Goal: Navigation & Orientation: Find specific page/section

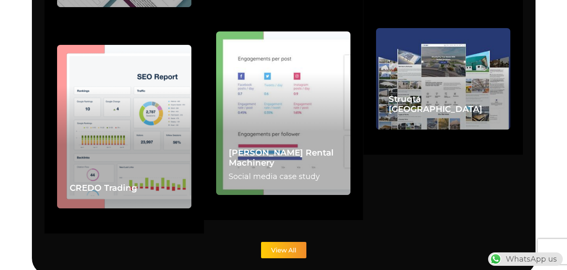
scroll to position [2115, 0]
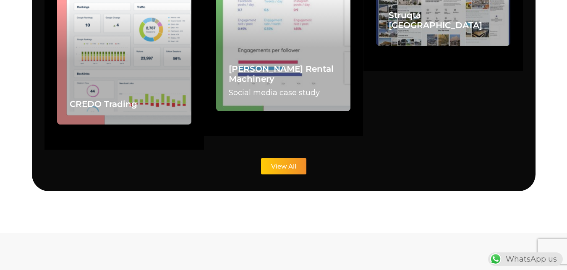
click at [286, 163] on span "View All" at bounding box center [283, 166] width 25 height 6
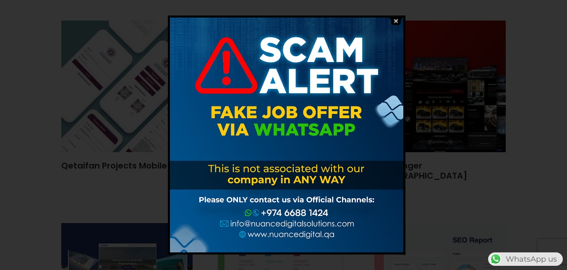
scroll to position [335, 0]
click at [397, 21] on img at bounding box center [395, 21] width 16 height 8
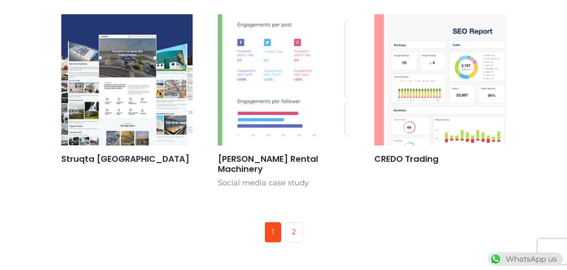
scroll to position [545, 0]
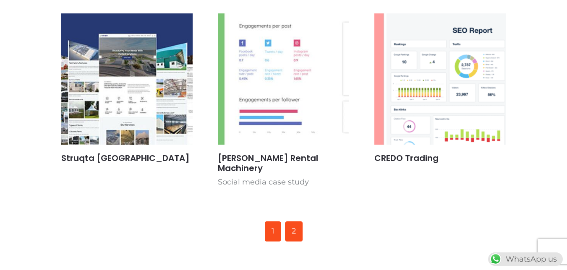
click at [300, 221] on link "2" at bounding box center [294, 231] width 18 height 20
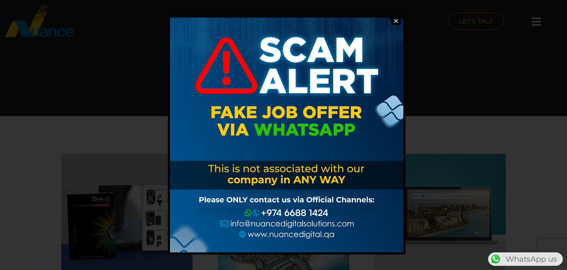
click at [396, 20] on img at bounding box center [395, 21] width 16 height 8
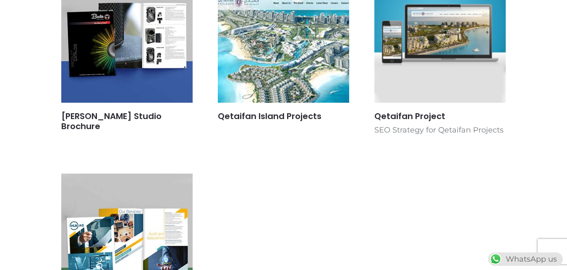
scroll to position [168, 0]
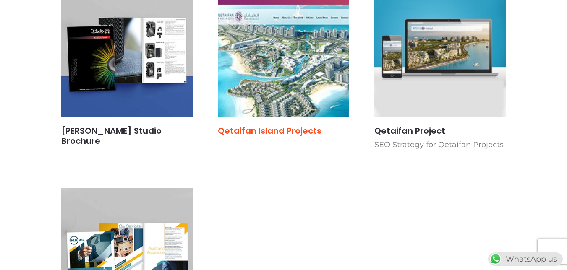
click at [283, 130] on link "Qetaifan Island Projects" at bounding box center [270, 131] width 104 height 12
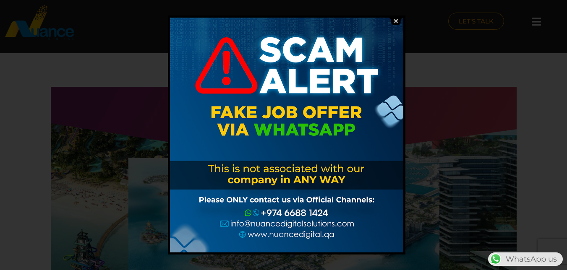
click at [397, 19] on img at bounding box center [395, 21] width 16 height 8
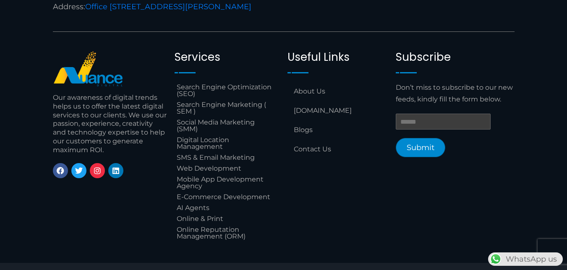
scroll to position [1090, 0]
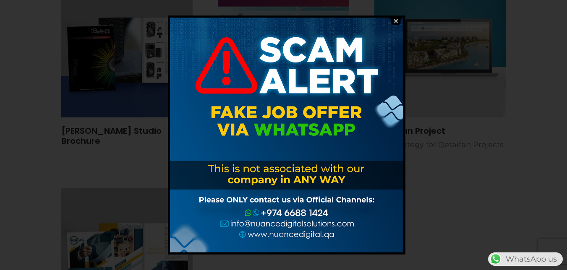
click at [395, 24] on img at bounding box center [395, 21] width 16 height 8
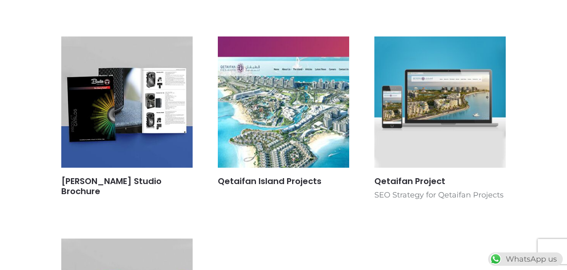
scroll to position [126, 0]
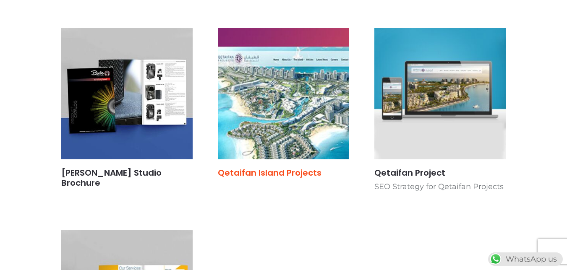
click at [264, 175] on link "Qetaifan Island Projects" at bounding box center [270, 173] width 104 height 12
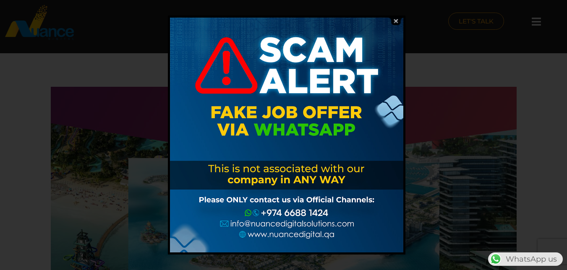
click at [393, 21] on img at bounding box center [395, 21] width 16 height 8
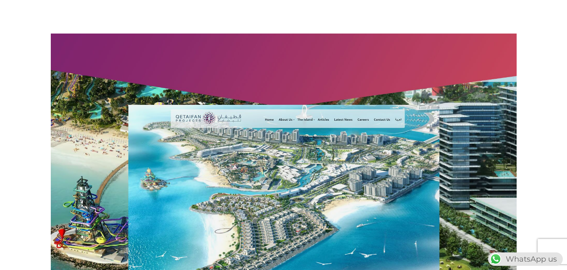
scroll to position [84, 0]
